Goal: Task Accomplishment & Management: Manage account settings

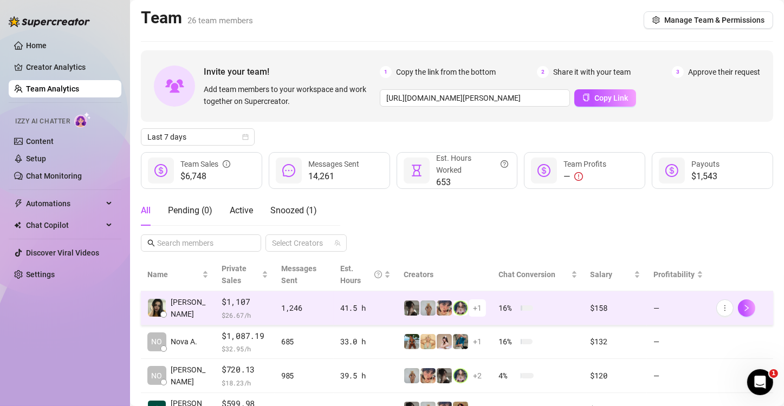
click at [263, 308] on td "$1,107 $ 26.67 /h" at bounding box center [245, 309] width 60 height 34
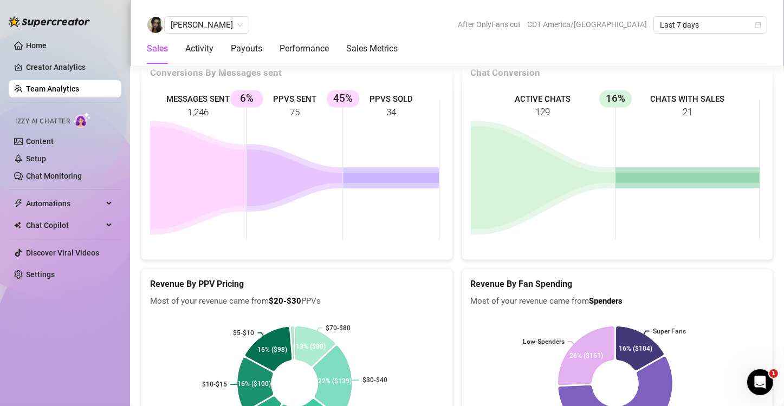
scroll to position [2005, 0]
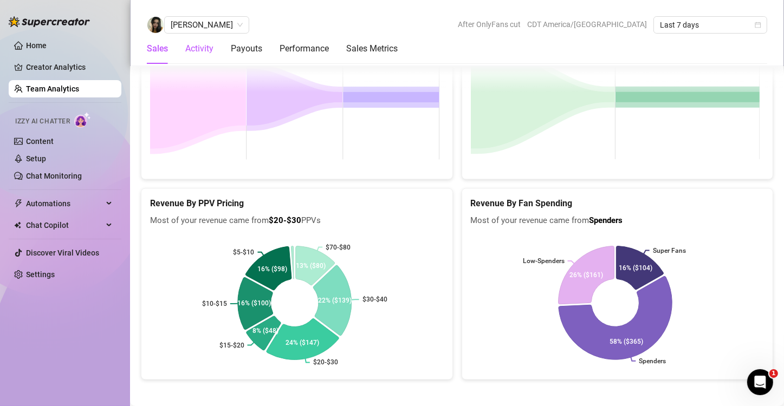
click at [199, 48] on div "Activity" at bounding box center [199, 48] width 28 height 13
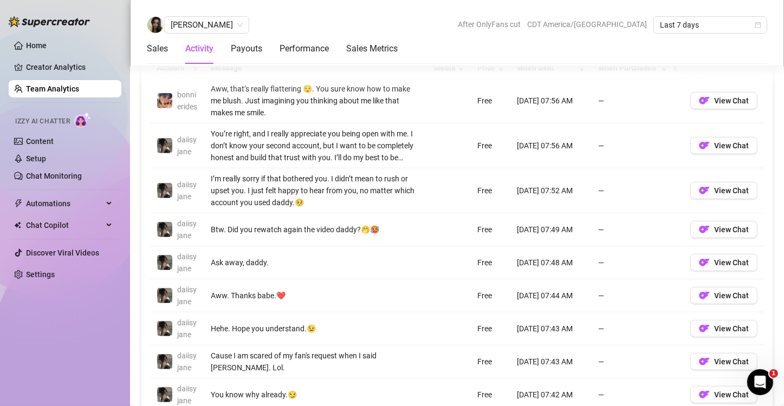
scroll to position [752, 0]
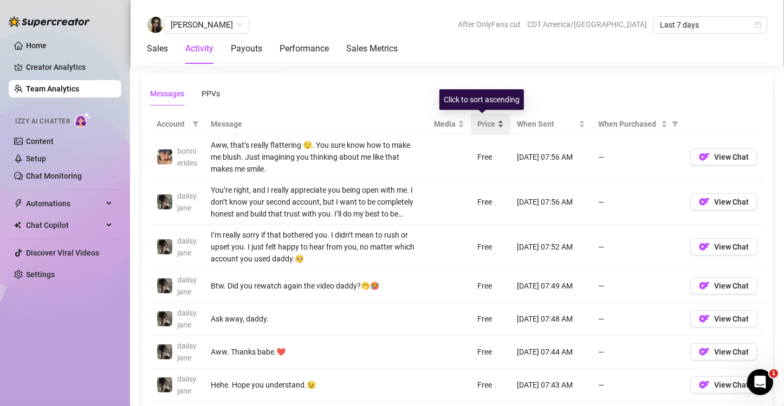
click at [493, 124] on div "Price" at bounding box center [490, 124] width 27 height 12
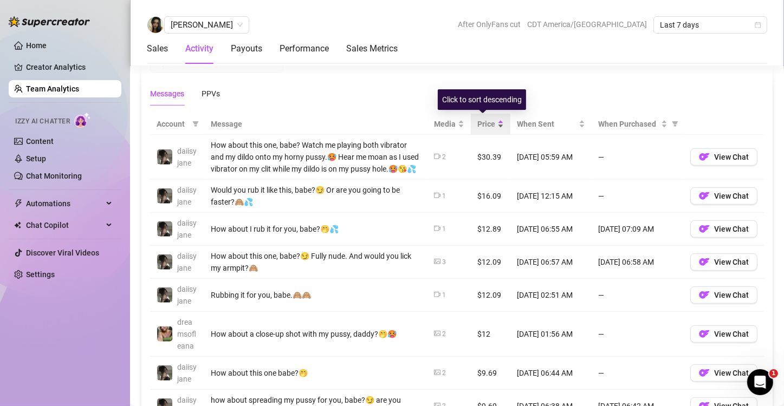
click at [493, 124] on div "Price" at bounding box center [490, 124] width 27 height 12
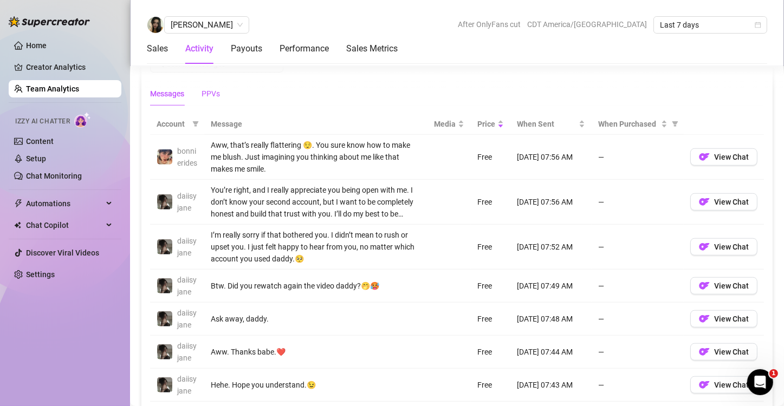
click at [206, 95] on div "PPVs" at bounding box center [211, 94] width 18 height 12
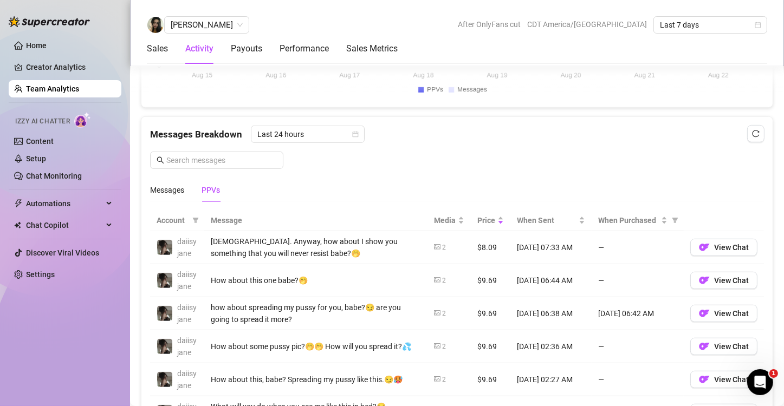
scroll to position [704, 0]
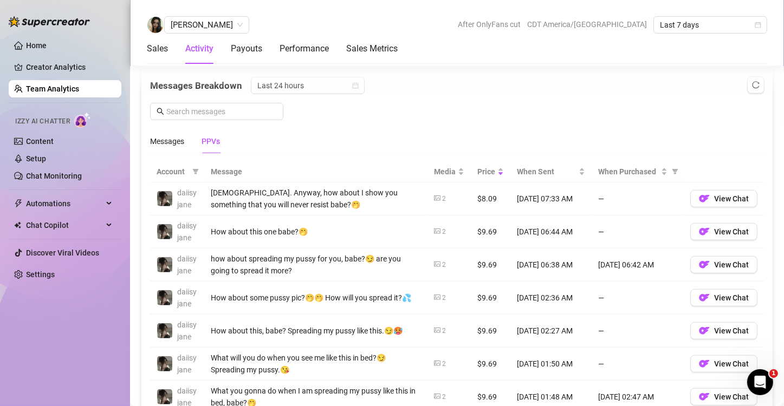
click at [66, 328] on div "Home Creator Analytics Team Analytics Izzy AI Chatter Content Setup Chat Monito…" at bounding box center [65, 198] width 113 height 397
click at [44, 276] on link "Settings" at bounding box center [40, 274] width 29 height 9
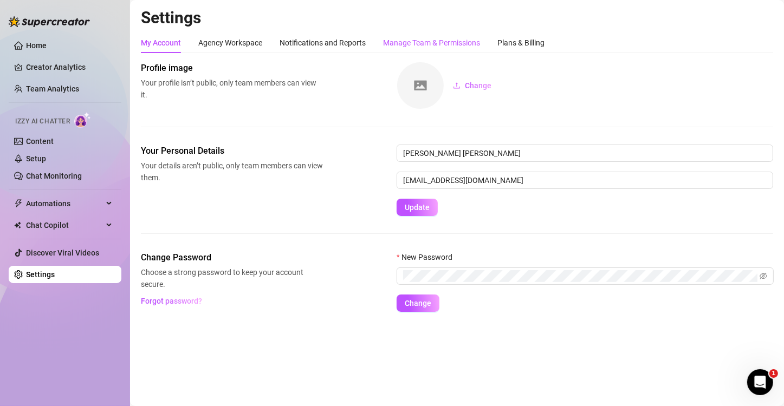
click at [459, 42] on div "Manage Team & Permissions" at bounding box center [431, 43] width 97 height 12
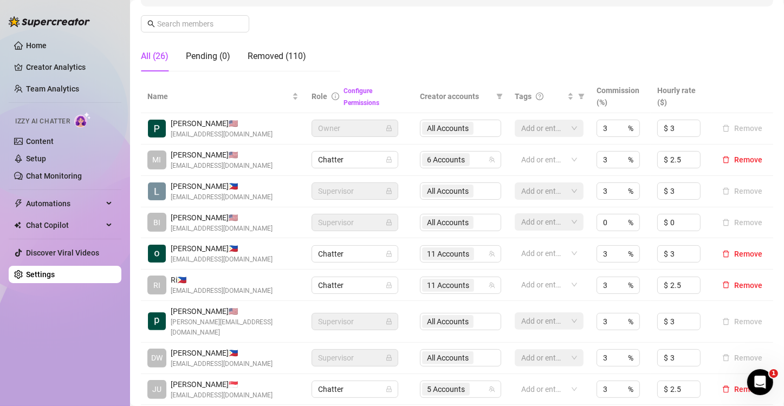
scroll to position [325, 0]
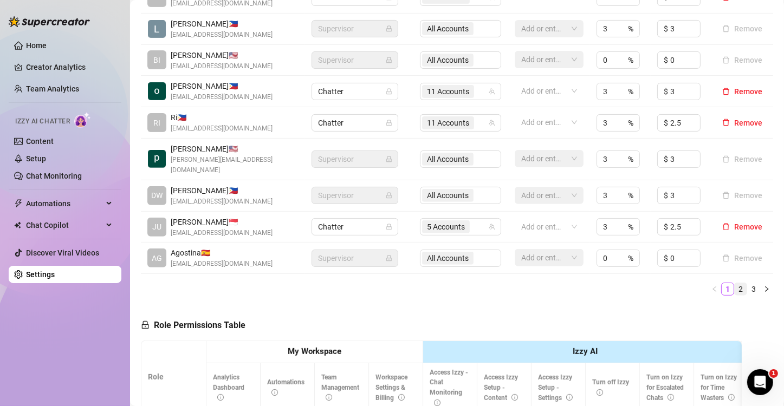
click at [635, 292] on link "2" at bounding box center [741, 289] width 12 height 12
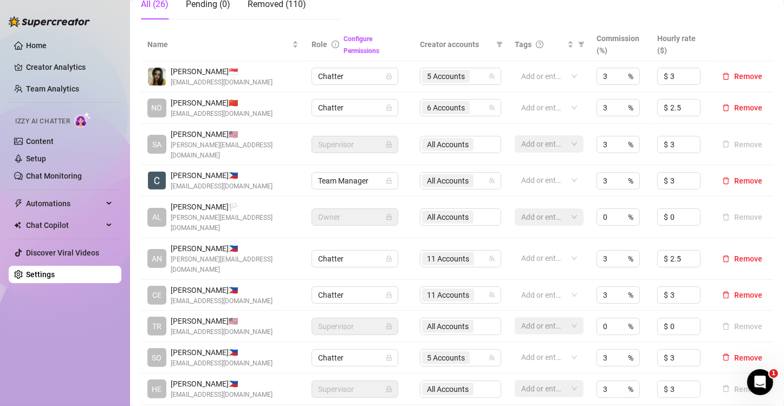
scroll to position [271, 0]
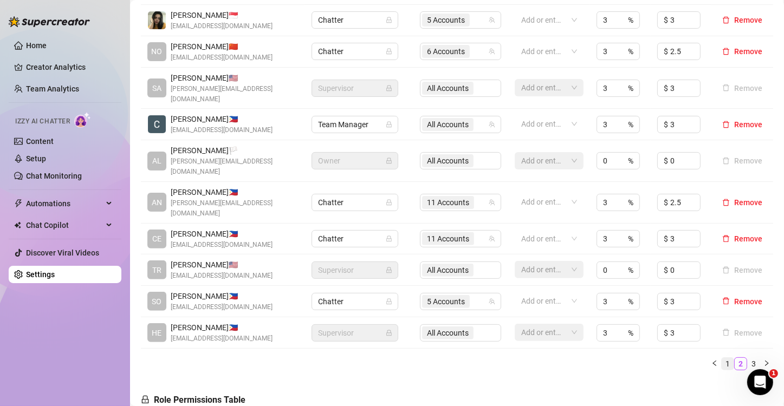
click at [635, 358] on link "1" at bounding box center [728, 364] width 12 height 12
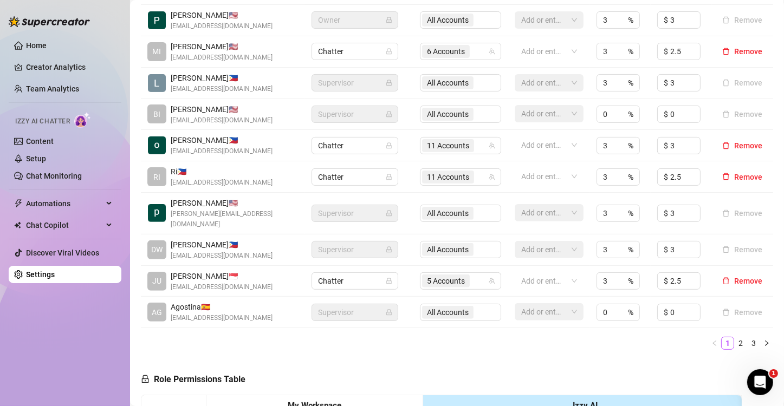
scroll to position [217, 0]
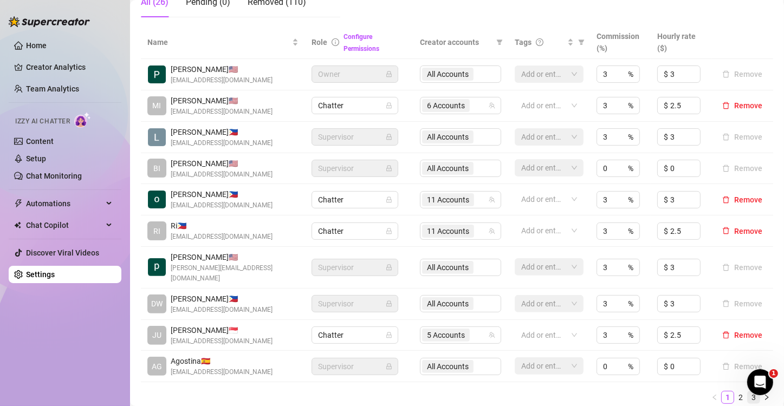
click at [635, 398] on link "3" at bounding box center [754, 398] width 12 height 12
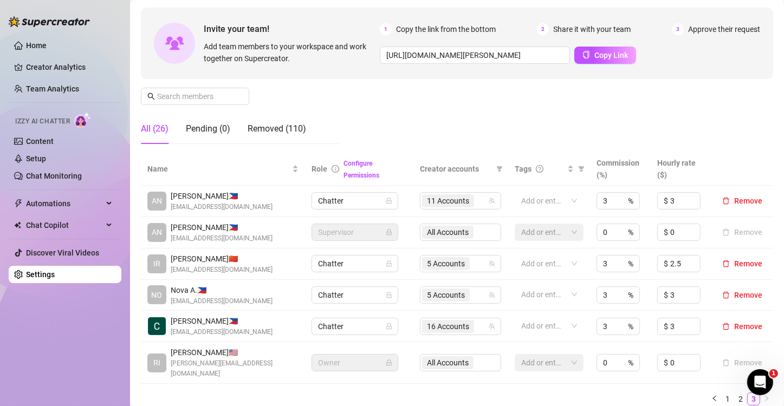
scroll to position [108, 0]
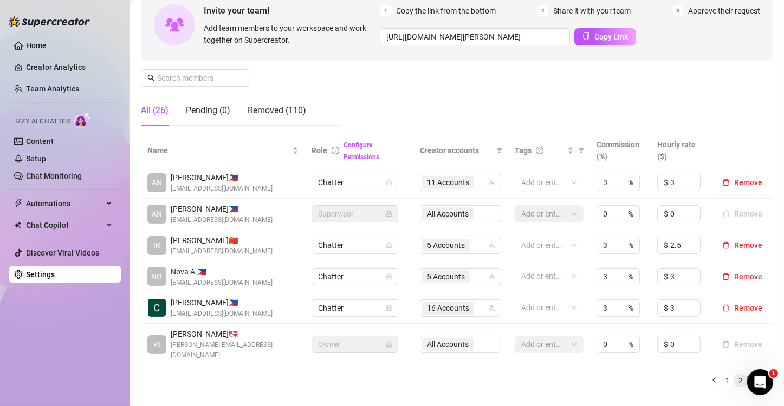
click at [635, 375] on link "2" at bounding box center [741, 381] width 12 height 12
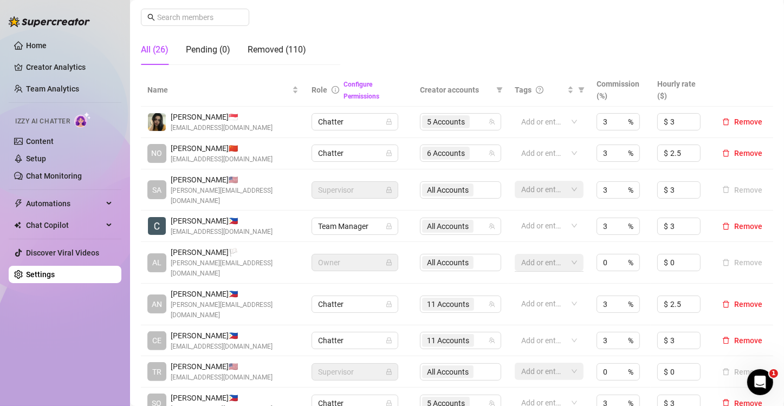
scroll to position [217, 0]
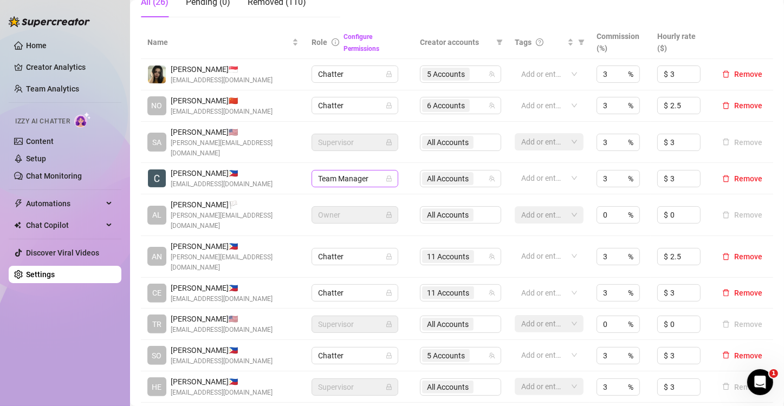
click at [374, 171] on span "Team Manager" at bounding box center [355, 179] width 74 height 16
click at [60, 338] on div "Home Creator Analytics Team Analytics Izzy AI Chatter Content Setup Chat Monito…" at bounding box center [65, 198] width 113 height 397
click at [80, 319] on div "Home Creator Analytics Team Analytics Izzy AI Chatter Content Setup Chat Monito…" at bounding box center [65, 198] width 113 height 397
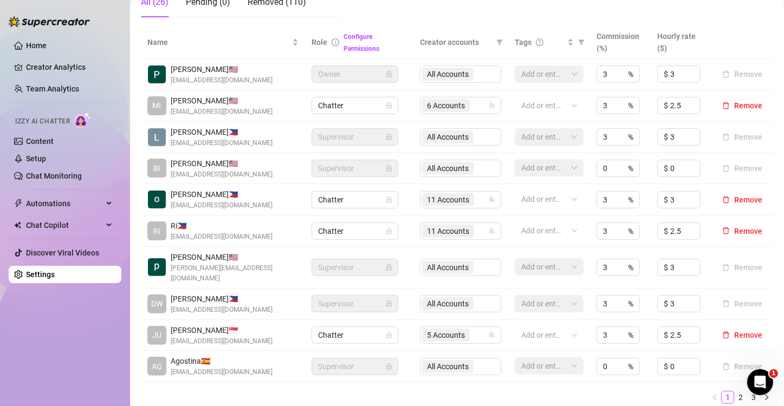
click at [73, 341] on div "Home Creator Analytics Team Analytics Izzy AI Chatter Content Setup Chat Monito…" at bounding box center [65, 198] width 113 height 397
click at [102, 341] on div "Home Creator Analytics Team Analytics Izzy AI Chatter Content Setup Chat Monito…" at bounding box center [65, 198] width 113 height 397
click at [635, 398] on link "2" at bounding box center [741, 398] width 12 height 12
